Goal: Task Accomplishment & Management: Use online tool/utility

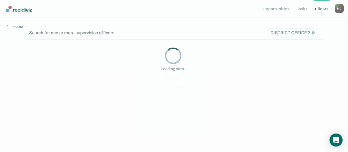
drag, startPoint x: 0, startPoint y: 0, endPoint x: 161, endPoint y: 122, distance: 202.3
click at [161, 122] on main "Search for one or more supervision officers … DISTRICT OFFICE 3 Loading data..." at bounding box center [173, 77] width 313 height 121
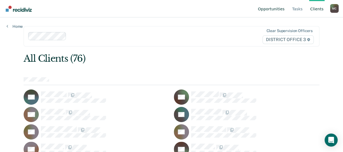
click at [279, 10] on link "Opportunities" at bounding box center [271, 8] width 29 height 17
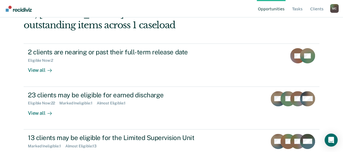
scroll to position [106, 0]
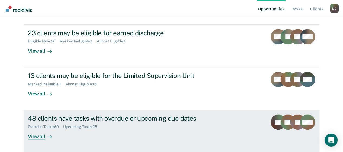
click at [45, 134] on div at bounding box center [48, 136] width 7 height 6
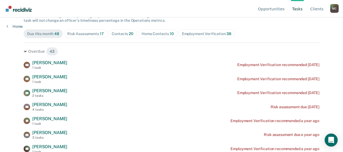
scroll to position [54, 0]
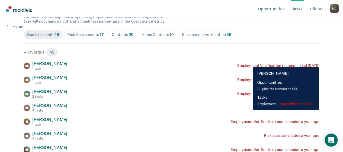
click at [249, 63] on div "DC [PERSON_NAME] 1 task Employment Verification recommended [DATE]" at bounding box center [172, 66] width 296 height 10
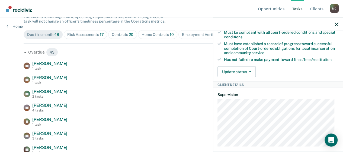
scroll to position [135, 0]
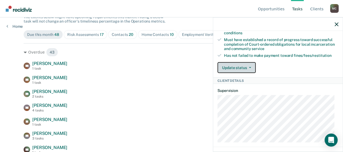
click at [248, 69] on button "Update status" at bounding box center [237, 67] width 38 height 11
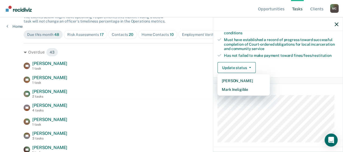
click at [278, 71] on div "Update status [PERSON_NAME] Mark Ineligible" at bounding box center [278, 67] width 121 height 11
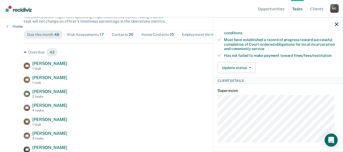
click at [278, 71] on div "Update status [PERSON_NAME] Mark Ineligible" at bounding box center [278, 67] width 121 height 11
click at [240, 70] on button "Update status" at bounding box center [237, 67] width 38 height 11
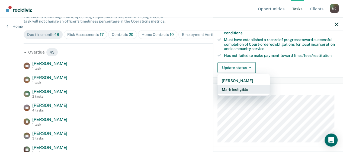
click at [234, 94] on button "Mark Ineligible" at bounding box center [244, 89] width 52 height 9
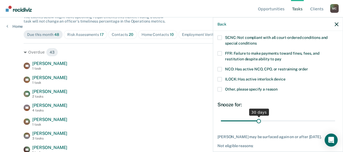
scroll to position [36, 0]
click at [220, 90] on span at bounding box center [220, 90] width 4 height 4
click at [278, 88] on input "Other, please specify a reason" at bounding box center [278, 88] width 0 height 0
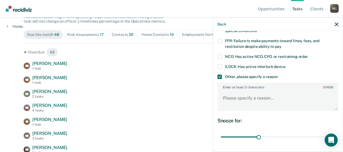
scroll to position [49, 0]
click at [253, 97] on textarea "Enter at least 3 characters 0 / 1600" at bounding box center [278, 100] width 120 height 20
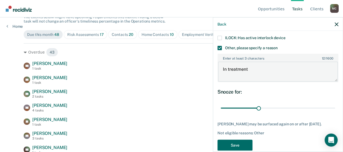
scroll to position [78, 0]
type textarea "In treatment"
drag, startPoint x: 259, startPoint y: 106, endPoint x: 337, endPoint y: 105, distance: 78.5
type input "90"
click at [336, 105] on input "range" at bounding box center [278, 108] width 115 height 10
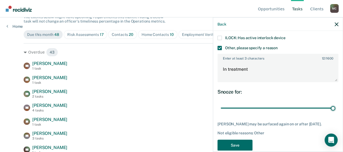
scroll to position [91, 0]
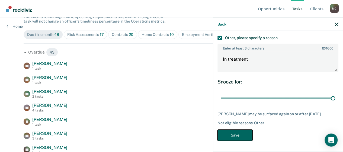
click at [236, 135] on button "Save" at bounding box center [235, 135] width 35 height 11
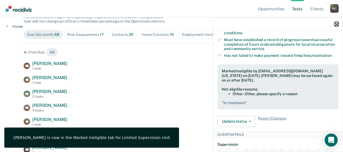
click at [337, 23] on icon "button" at bounding box center [337, 24] width 4 height 4
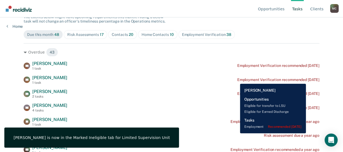
click at [238, 80] on div "Employment Verification recommended [DATE]" at bounding box center [279, 79] width 82 height 5
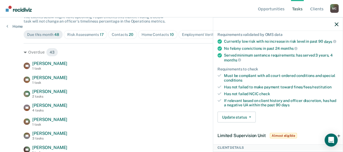
scroll to position [95, 0]
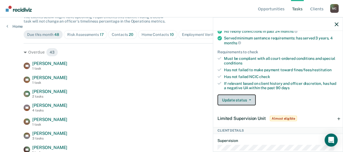
click at [249, 104] on button "Update status" at bounding box center [237, 99] width 38 height 11
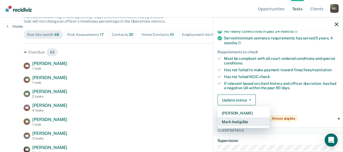
click at [239, 124] on button "Mark Ineligible" at bounding box center [244, 121] width 52 height 9
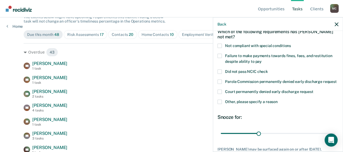
scroll to position [28, 0]
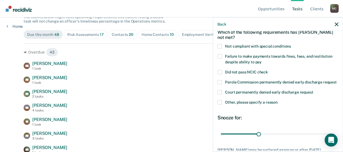
click at [221, 105] on span at bounding box center [220, 102] width 4 height 4
click at [278, 100] on input "Other, please specify a reason" at bounding box center [278, 100] width 0 height 0
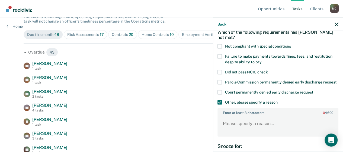
scroll to position [48, 0]
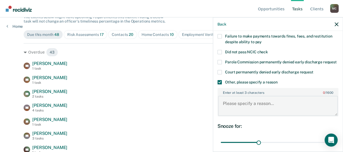
click at [248, 106] on textarea "Enter at least 3 characters 0 / 1600" at bounding box center [278, 106] width 120 height 20
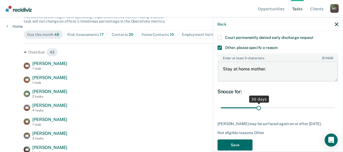
type textarea "Stay at home mother."
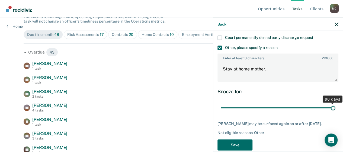
drag, startPoint x: 258, startPoint y: 112, endPoint x: 329, endPoint y: 113, distance: 71.7
type input "90"
click at [329, 112] on input "range" at bounding box center [278, 108] width 115 height 10
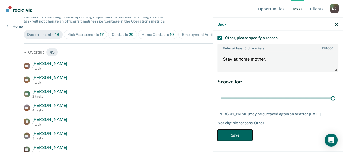
click at [239, 131] on button "Save" at bounding box center [235, 135] width 35 height 11
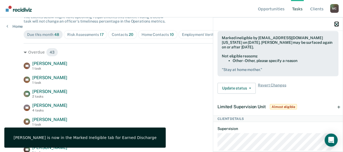
click at [336, 23] on icon "button" at bounding box center [337, 24] width 4 height 4
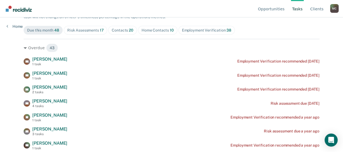
scroll to position [61, 0]
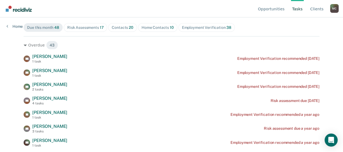
click at [78, 29] on div "Risk Assessments 17" at bounding box center [85, 27] width 36 height 5
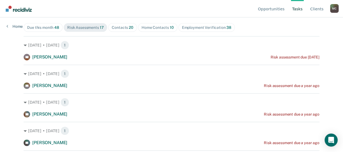
click at [120, 28] on div "Contacts 20" at bounding box center [123, 27] width 22 height 5
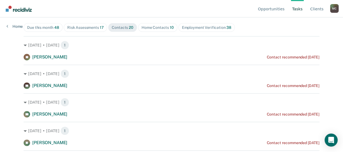
click at [153, 27] on div "Home Contacts 10" at bounding box center [158, 27] width 32 height 5
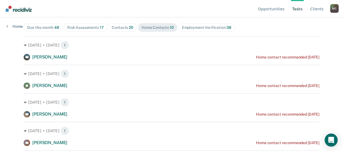
click at [204, 26] on div "Employment Verification 38" at bounding box center [206, 27] width 49 height 5
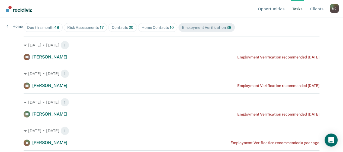
click at [54, 28] on span "48" at bounding box center [56, 27] width 5 height 4
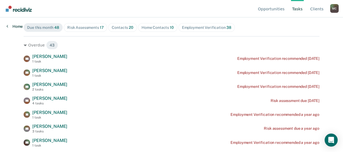
click at [8, 27] on link "Home" at bounding box center [15, 26] width 16 height 5
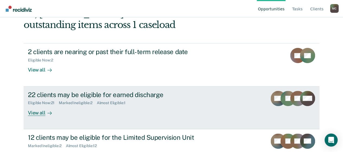
scroll to position [44, 0]
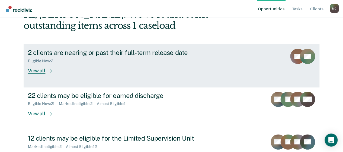
click at [43, 69] on div "View all" at bounding box center [43, 68] width 30 height 11
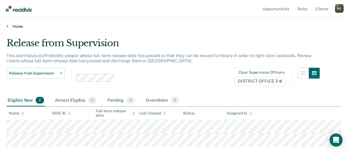
click at [8, 24] on icon at bounding box center [8, 26] width 2 height 4
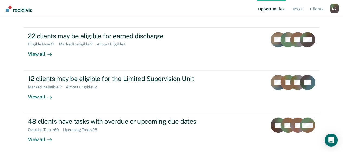
scroll to position [104, 0]
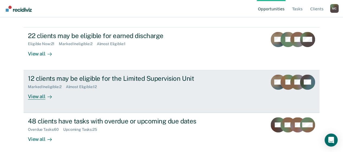
click at [48, 95] on icon at bounding box center [50, 96] width 4 height 4
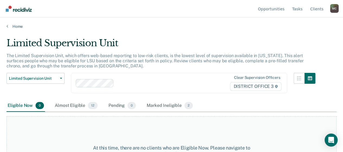
scroll to position [33, 0]
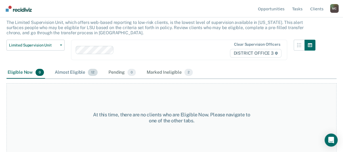
click at [78, 71] on div "Almost Eligible 12" at bounding box center [76, 73] width 45 height 12
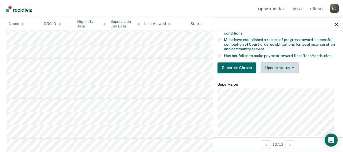
scroll to position [92, 0]
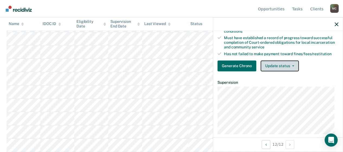
click at [287, 65] on button "Update status" at bounding box center [280, 65] width 38 height 11
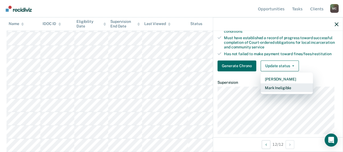
click at [278, 92] on button "Mark Ineligible" at bounding box center [287, 87] width 52 height 9
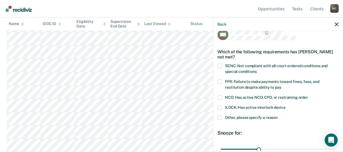
scroll to position [9, 0]
click at [219, 64] on span at bounding box center [220, 66] width 4 height 4
click at [257, 70] on input "SCNC: Not compliant with all court-ordered conditions and special conditions" at bounding box center [257, 70] width 0 height 0
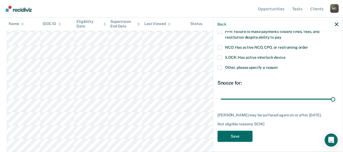
drag, startPoint x: 257, startPoint y: 98, endPoint x: 346, endPoint y: 97, distance: 89.1
type input "90"
click at [336, 97] on input "range" at bounding box center [278, 99] width 115 height 10
click at [245, 133] on button "Save" at bounding box center [235, 136] width 35 height 11
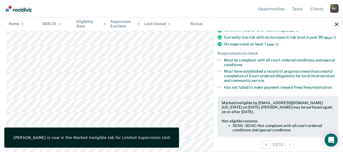
click at [339, 21] on div at bounding box center [278, 24] width 130 height 14
click at [336, 22] on button "button" at bounding box center [337, 24] width 4 height 5
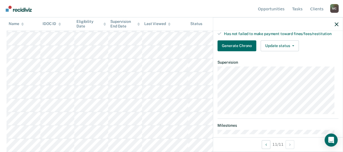
scroll to position [112, 0]
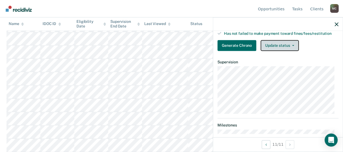
click at [282, 51] on button "Update status" at bounding box center [280, 45] width 38 height 11
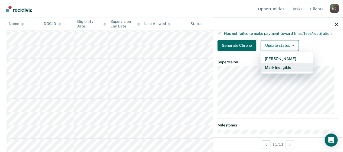
click at [277, 69] on button "Mark Ineligible" at bounding box center [287, 67] width 52 height 9
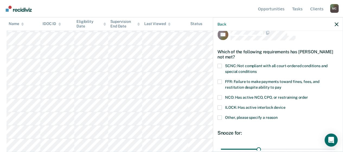
scroll to position [8, 0]
click at [220, 65] on span at bounding box center [220, 66] width 4 height 4
click at [257, 70] on input "SCNC: Not compliant with all court-ordered conditions and special conditions" at bounding box center [257, 70] width 0 height 0
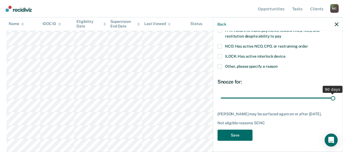
scroll to position [59, 0]
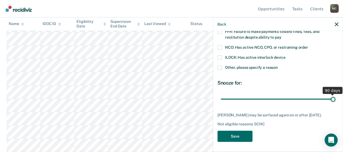
drag, startPoint x: 258, startPoint y: 93, endPoint x: 336, endPoint y: 91, distance: 77.9
type input "90"
click at [336, 94] on input "range" at bounding box center [278, 99] width 115 height 10
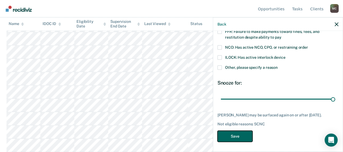
click at [232, 133] on button "Save" at bounding box center [235, 136] width 35 height 11
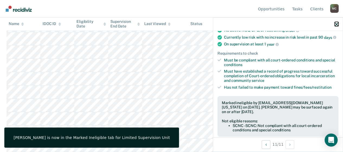
click at [338, 26] on icon "button" at bounding box center [337, 24] width 4 height 4
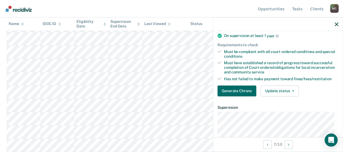
scroll to position [85, 0]
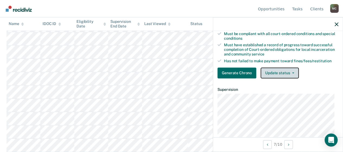
click at [283, 78] on button "Update status" at bounding box center [280, 72] width 38 height 11
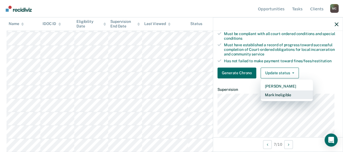
click at [280, 98] on button "Mark Ineligible" at bounding box center [287, 94] width 52 height 9
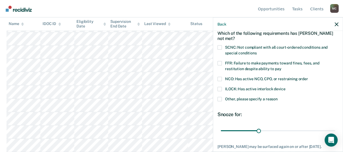
scroll to position [26, 0]
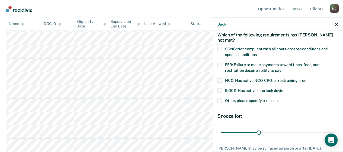
click at [219, 79] on span at bounding box center [220, 80] width 4 height 4
click at [308, 78] on input "NCO: Has active NCO, CPO, or restraining order" at bounding box center [308, 78] width 0 height 0
click at [219, 100] on span at bounding box center [220, 101] width 4 height 4
click at [278, 99] on input "Other, please specify a reason" at bounding box center [278, 99] width 0 height 0
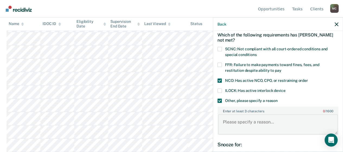
click at [231, 124] on textarea "Enter at least 3 characters 0 / 1600" at bounding box center [278, 124] width 120 height 20
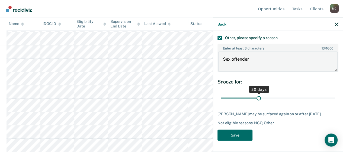
type textarea "Sex offender"
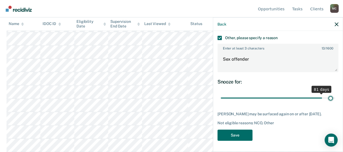
scroll to position [87, 0]
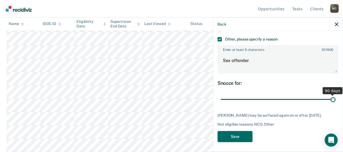
drag, startPoint x: 258, startPoint y: 94, endPoint x: 330, endPoint y: 101, distance: 72.3
type input "90"
click at [330, 101] on input "range" at bounding box center [278, 99] width 115 height 10
click at [243, 134] on button "Save" at bounding box center [235, 136] width 35 height 11
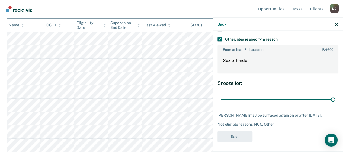
scroll to position [117, 0]
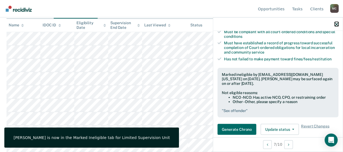
click at [338, 25] on icon "button" at bounding box center [337, 24] width 4 height 4
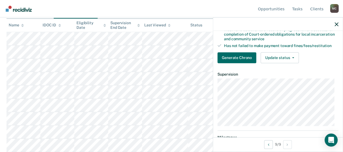
scroll to position [100, 0]
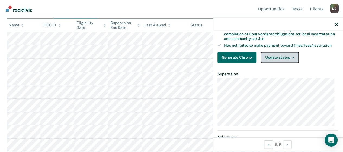
click at [279, 60] on button "Update status" at bounding box center [280, 57] width 38 height 11
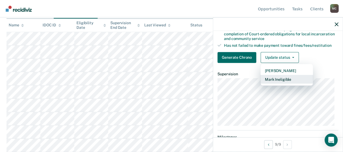
click at [274, 81] on button "Mark Ineligible" at bounding box center [287, 79] width 52 height 9
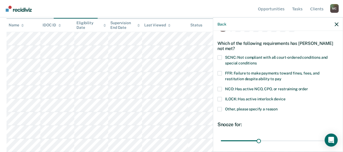
scroll to position [17, 0]
click at [219, 59] on span at bounding box center [220, 58] width 4 height 4
click at [257, 61] on input "SCNC: Not compliant with all court-ordered conditions and special conditions" at bounding box center [257, 61] width 0 height 0
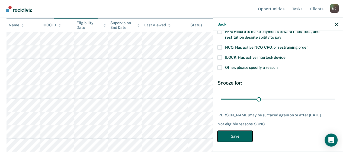
click at [238, 132] on button "Save" at bounding box center [235, 136] width 35 height 11
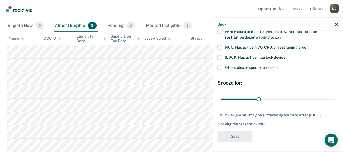
scroll to position [101, 0]
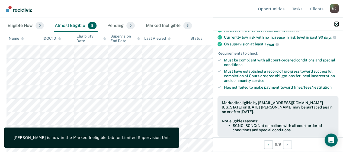
click at [336, 26] on icon "button" at bounding box center [337, 24] width 4 height 4
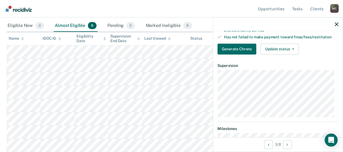
scroll to position [110, 0]
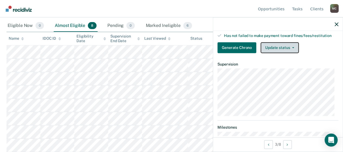
click at [274, 50] on button "Update status" at bounding box center [280, 47] width 38 height 11
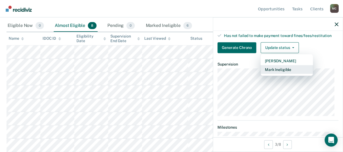
click at [273, 72] on button "Mark Ineligible" at bounding box center [287, 69] width 52 height 9
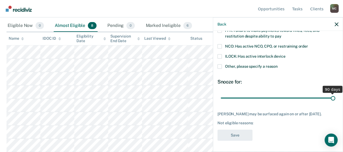
scroll to position [59, 0]
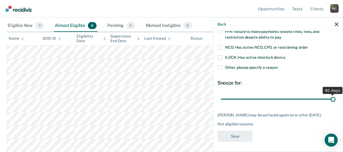
drag, startPoint x: 257, startPoint y: 94, endPoint x: 334, endPoint y: 93, distance: 77.4
type input "90"
click at [334, 94] on input "range" at bounding box center [278, 99] width 115 height 10
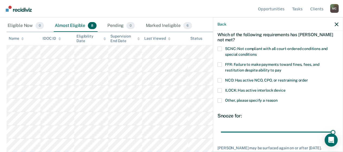
scroll to position [24, 0]
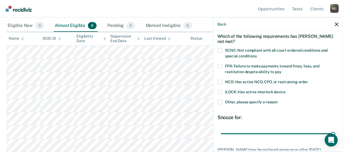
click at [237, 51] on span "SCNC: Not compliant with all court-ordered conditions and special conditions" at bounding box center [276, 53] width 103 height 10
click at [257, 54] on input "SCNC: Not compliant with all court-ordered conditions and special conditions" at bounding box center [257, 54] width 0 height 0
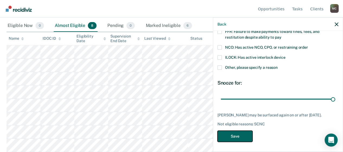
click at [242, 131] on button "Save" at bounding box center [235, 136] width 35 height 11
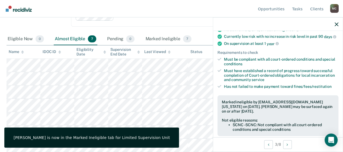
scroll to position [0, 0]
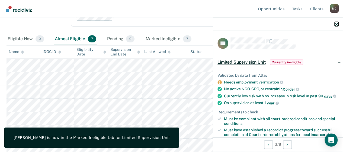
click at [338, 24] on icon "button" at bounding box center [337, 24] width 4 height 4
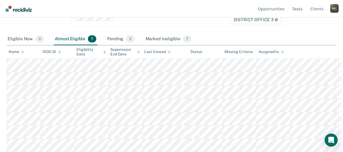
scroll to position [85, 0]
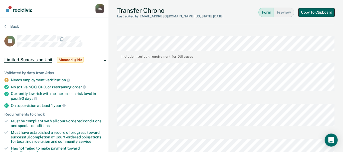
click at [304, 11] on button "Copy to Clipboard" at bounding box center [317, 12] width 36 height 9
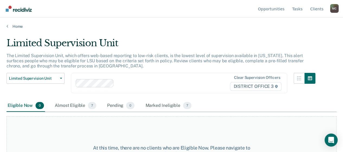
scroll to position [33, 0]
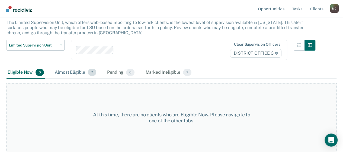
click at [78, 67] on div "Almost Eligible 7" at bounding box center [76, 73] width 44 height 12
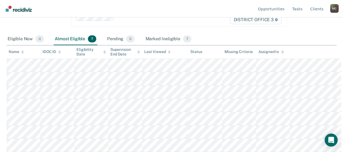
scroll to position [85, 0]
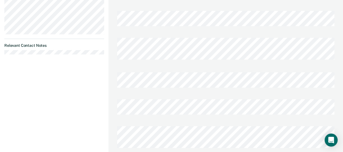
scroll to position [302, 0]
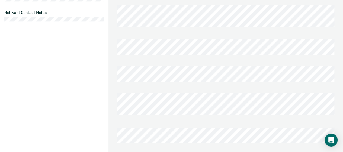
drag, startPoint x: 111, startPoint y: 86, endPoint x: 112, endPoint y: 89, distance: 3.5
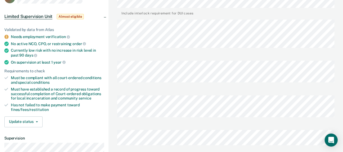
scroll to position [0, 0]
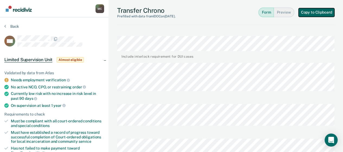
click at [310, 12] on button "Copy to Clipboard" at bounding box center [317, 12] width 36 height 9
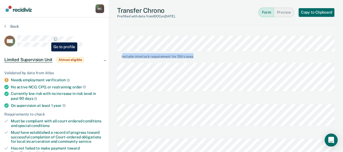
drag, startPoint x: 50, startPoint y: 38, endPoint x: 124, endPoint y: 58, distance: 76.5
